Goal: Task Accomplishment & Management: Complete application form

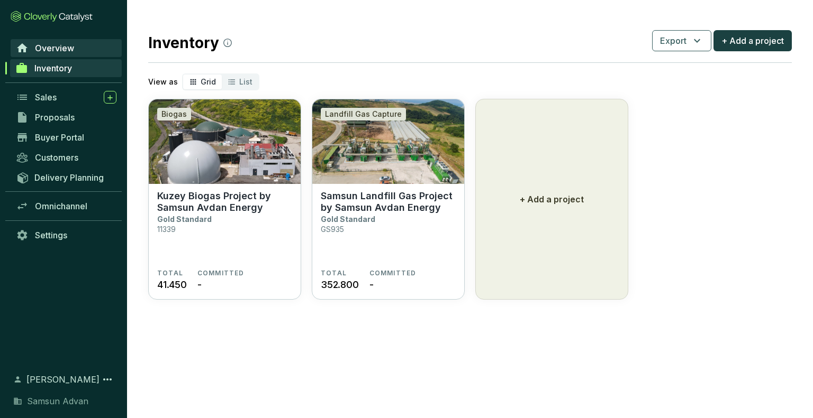
click at [72, 46] on span "Overview" at bounding box center [54, 48] width 39 height 11
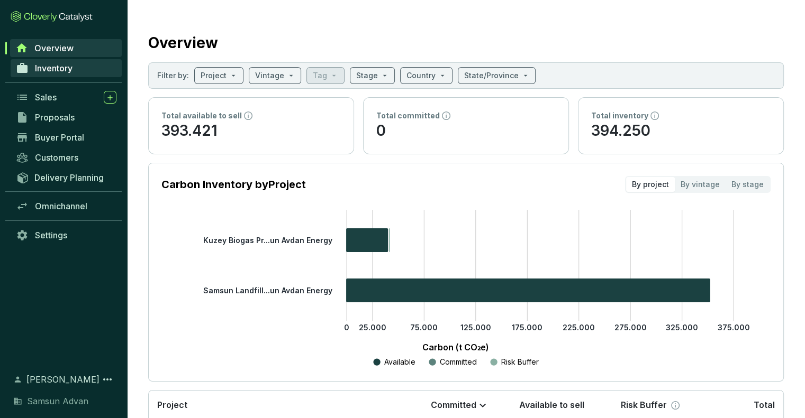
click at [71, 67] on span "Inventory" at bounding box center [54, 68] width 38 height 11
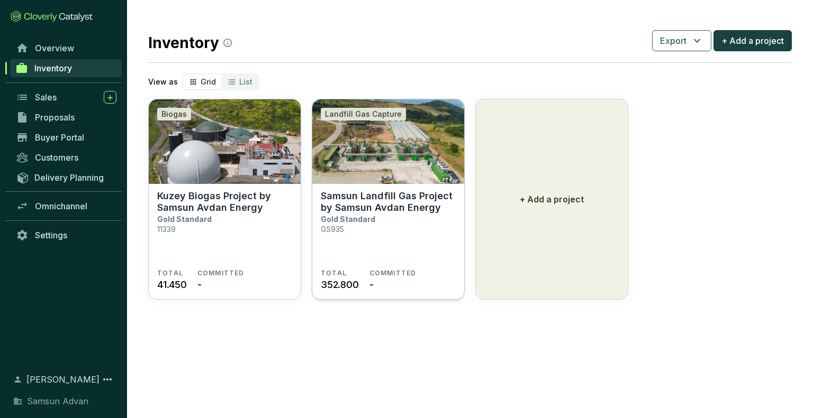
click at [433, 216] on section "Samsun Landfill Gas Project by Samsun Avdan Energy Gold Standard GS935" at bounding box center [388, 229] width 135 height 79
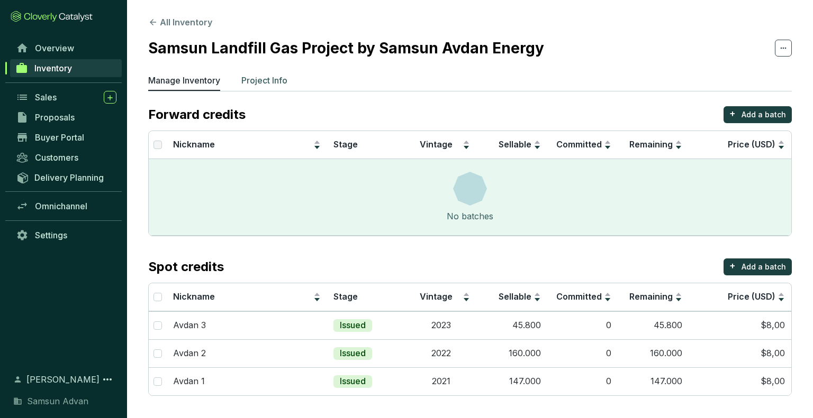
click at [273, 80] on p "Project Info" at bounding box center [264, 80] width 46 height 13
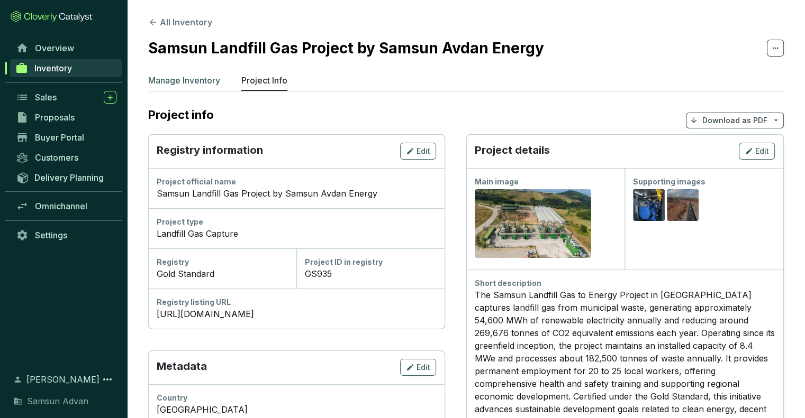
click at [166, 86] on p "Manage Inventory" at bounding box center [184, 80] width 72 height 13
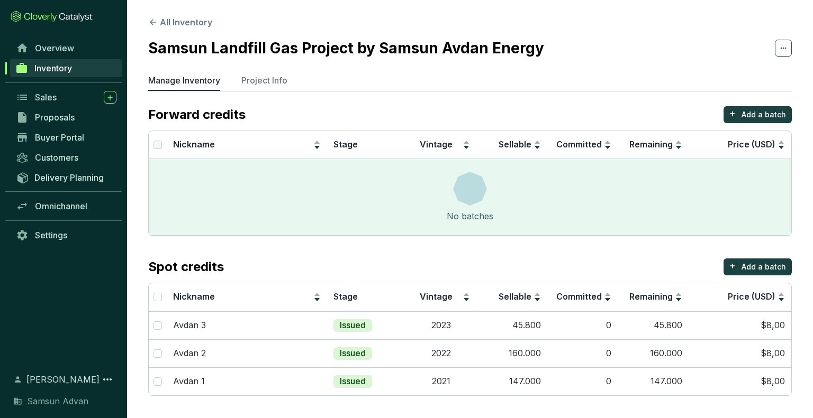
click at [66, 68] on span "Inventory" at bounding box center [53, 68] width 38 height 11
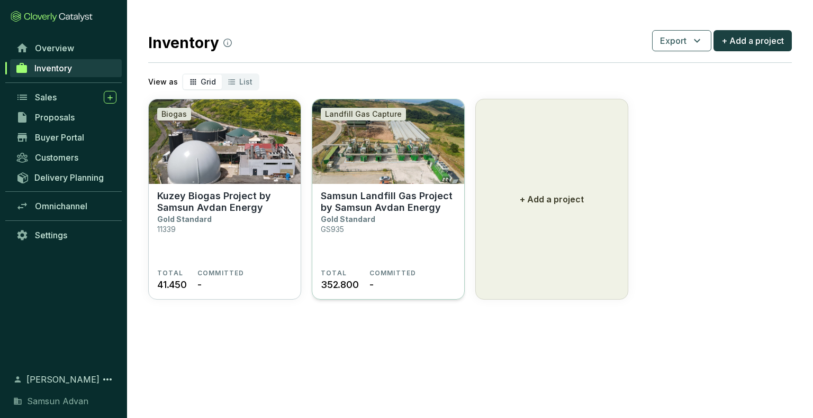
click at [412, 208] on p "Samsun Landfill Gas Project by Samsun Avdan Energy" at bounding box center [388, 201] width 135 height 23
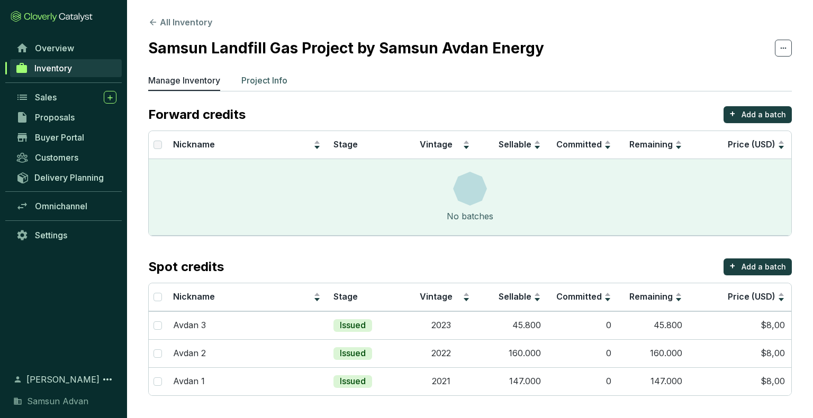
click at [258, 89] on li "Project Info" at bounding box center [264, 82] width 46 height 17
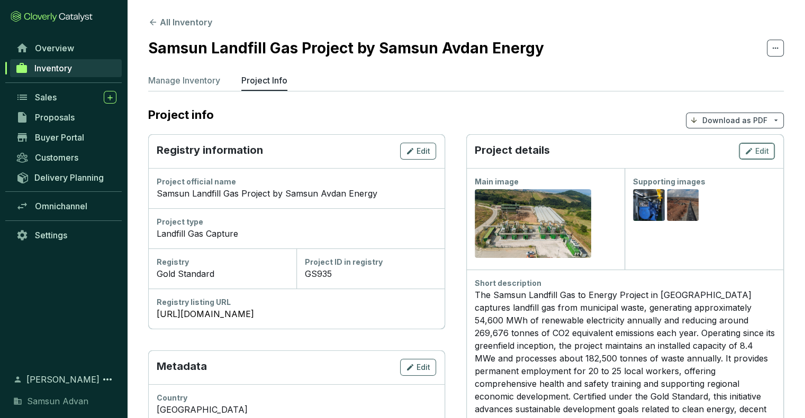
click at [753, 150] on icon "button" at bounding box center [748, 151] width 8 height 13
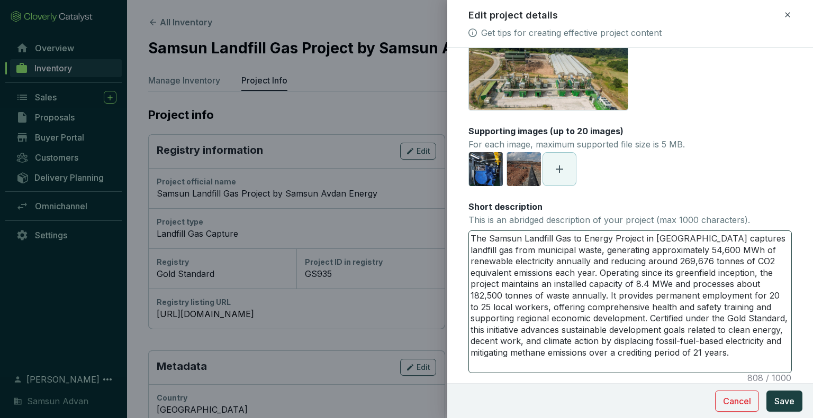
scroll to position [53, 0]
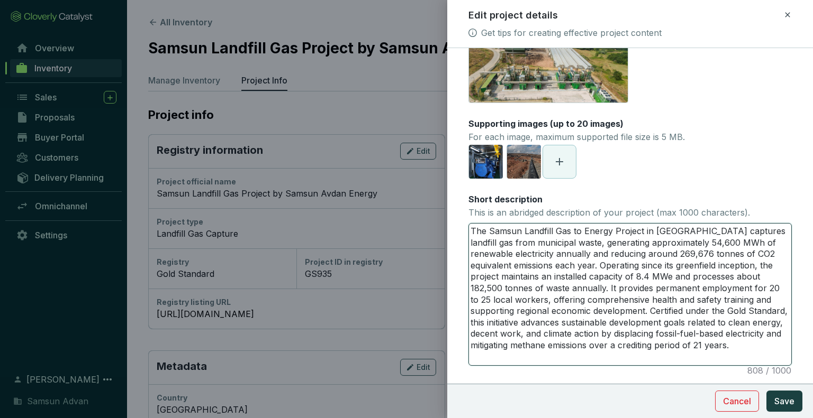
click at [561, 254] on textarea "The Samsun Landfill Gas to Energy Project in [GEOGRAPHIC_DATA] captures landfil…" at bounding box center [630, 295] width 322 height 142
type textarea "The Samsun Landfill Gas to Energy Project in Turkey captures landfill gas from …"
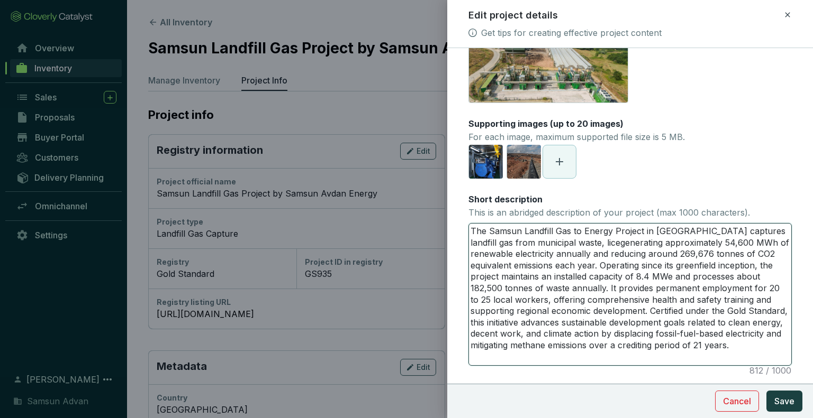
type textarea "The Samsun Landfill Gas to Energy Project in Turkey captures landfill gas from …"
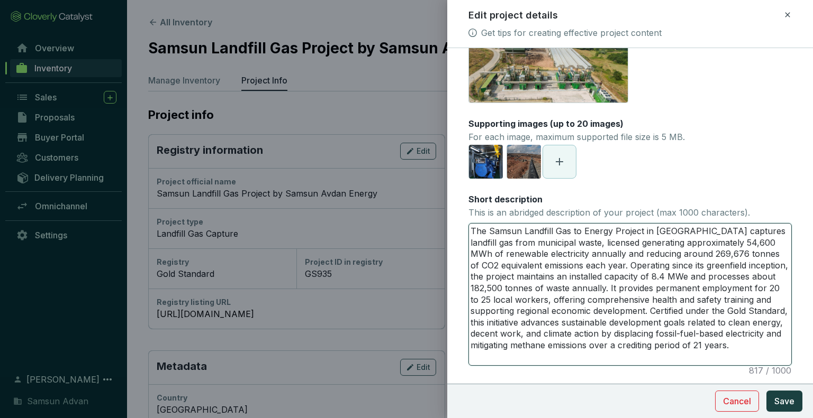
type textarea "The Samsun Landfill Gas to Energy Project in Turkey captures landfill gas from …"
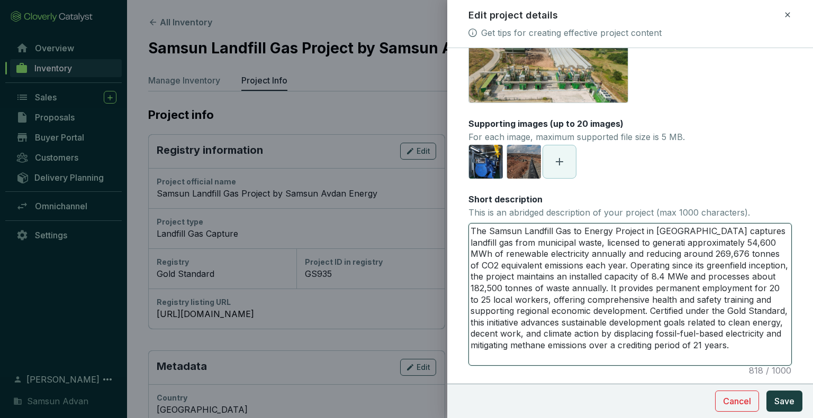
type textarea "The Samsun Landfill Gas to Energy Project in Turkey captures landfill gas from …"
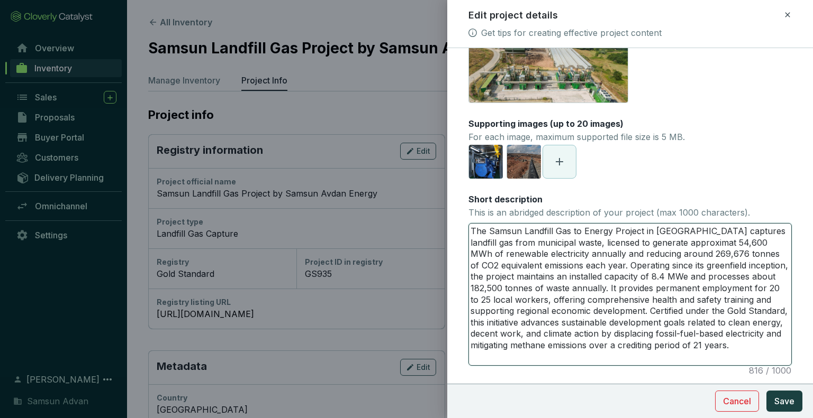
type textarea "The Samsun Landfill Gas to Energy Project in Turkey captures landfill gas from …"
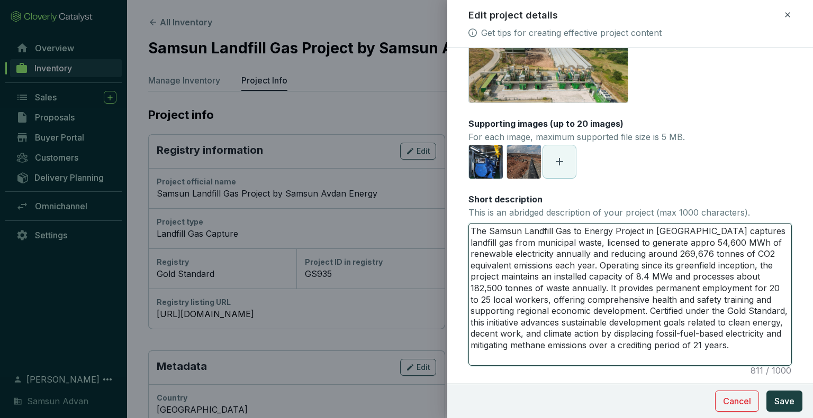
type textarea "The Samsun Landfill Gas to Energy Project in Turkey captures landfill gas from …"
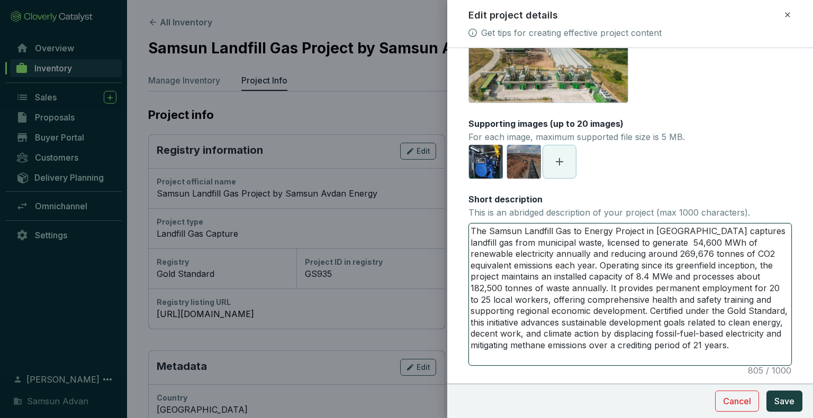
type textarea "The Samsun Landfill Gas to Energy Project in Turkey captures landfill gas from …"
click at [652, 255] on textarea "The Samsun Landfill Gas to Energy Project in Turkey captures landfill gas from …" at bounding box center [630, 295] width 322 height 142
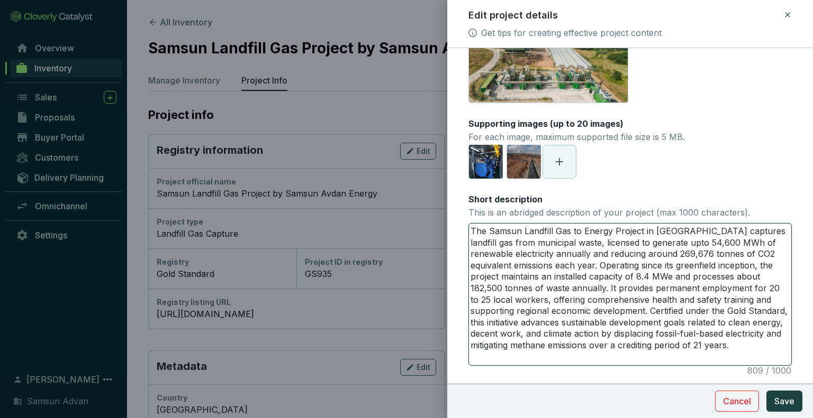
drag, startPoint x: 652, startPoint y: 255, endPoint x: 664, endPoint y: 297, distance: 43.4
click at [664, 297] on textarea "The Samsun Landfill Gas to Energy Project in Turkey captures landfill gas from …" at bounding box center [630, 295] width 322 height 142
drag, startPoint x: 473, startPoint y: 243, endPoint x: 716, endPoint y: 364, distance: 271.2
click at [716, 364] on textarea "The Samsun Landfill Gas to Energy Project in Turkey captures landfill gas from …" at bounding box center [630, 295] width 322 height 142
drag, startPoint x: 650, startPoint y: 309, endPoint x: 628, endPoint y: 363, distance: 58.9
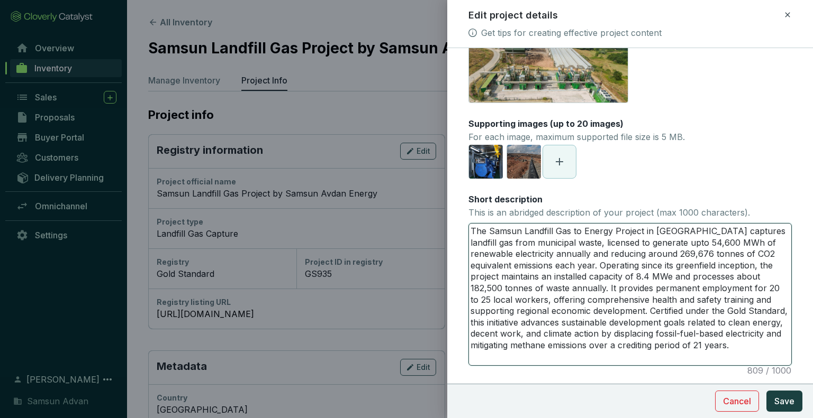
click at [628, 363] on textarea "The Samsun Landfill Gas to Energy Project in Turkey captures landfill gas from …" at bounding box center [630, 295] width 322 height 142
click at [470, 241] on textarea "The Samsun Landfill Gas to Energy Project in Turkey captures landfill gas from …" at bounding box center [630, 295] width 322 height 142
drag, startPoint x: 470, startPoint y: 241, endPoint x: 551, endPoint y: 371, distance: 153.3
click at [551, 366] on textarea "The Samsun Landfill Gas to Energy Project in Turkey captures landfill gas from …" at bounding box center [630, 295] width 322 height 142
drag, startPoint x: 490, startPoint y: 283, endPoint x: 563, endPoint y: 352, distance: 99.9
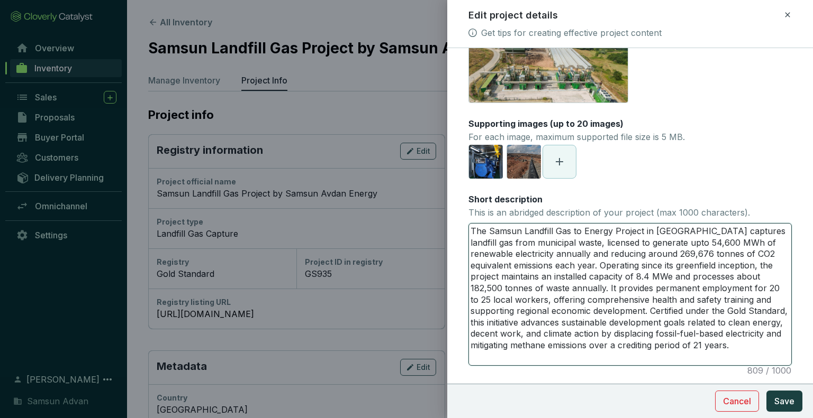
click at [563, 352] on textarea "The Samsun Landfill Gas to Energy Project in Turkey captures landfill gas from …" at bounding box center [630, 295] width 322 height 142
click at [545, 279] on textarea "The Samsun Landfill Gas to Energy Project in Turkey captures landfill gas from …" at bounding box center [630, 295] width 322 height 142
click at [522, 260] on textarea "The Samsun Landfill Gas to Energy Project in Turkey captures landfill gas from …" at bounding box center [630, 295] width 322 height 142
click at [654, 251] on textarea "The Samsun Landfill Gas to Energy Project in Turkey captures landfill gas from …" at bounding box center [630, 295] width 322 height 142
type textarea "The Samsun Landfill Gas to Energy Project in Turkey captures landfill gas from …"
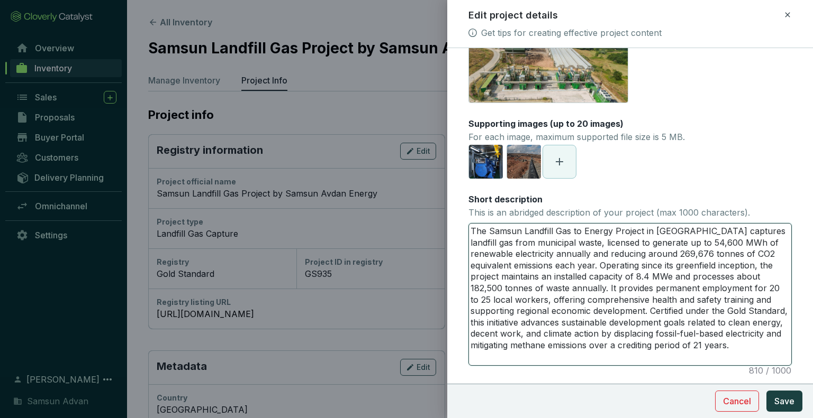
click at [720, 268] on textarea "The Samsun Landfill Gas to Energy Project in Turkey captures landfill gas from …" at bounding box center [630, 295] width 322 height 142
drag, startPoint x: 720, startPoint y: 268, endPoint x: 667, endPoint y: 325, distance: 77.9
click at [667, 325] on textarea "The Samsun Landfill Gas to Energy Project in Turkey captures landfill gas from …" at bounding box center [630, 295] width 322 height 142
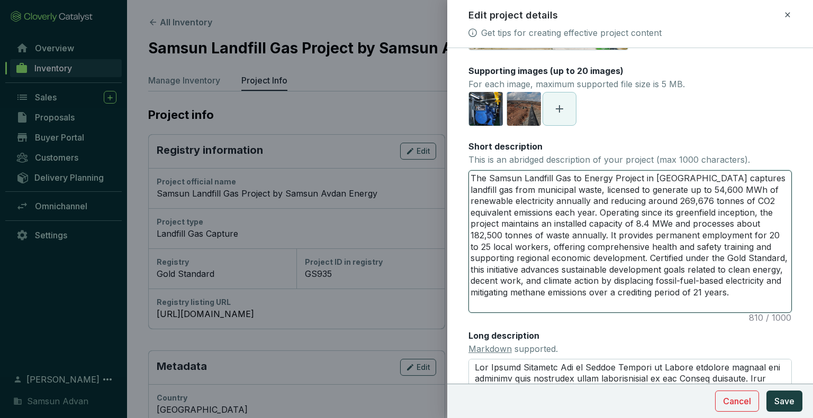
drag, startPoint x: 548, startPoint y: 212, endPoint x: 552, endPoint y: 220, distance: 8.8
click at [552, 220] on textarea "The Samsun Landfill Gas to Energy Project in Turkey captures landfill gas from …" at bounding box center [630, 242] width 322 height 142
type textarea "The Samsun Landfill Gas to Energy Project in Turkey captures landfill gas from …"
